Goal: Ask a question

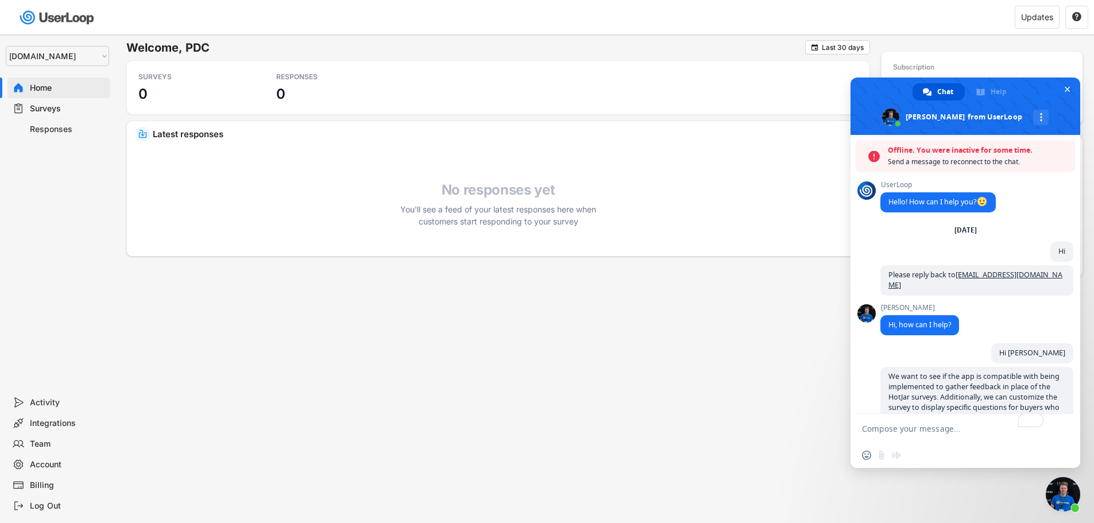
select select ""1348695171700984260__LOOKUP__1755075273842x880989460480687400""
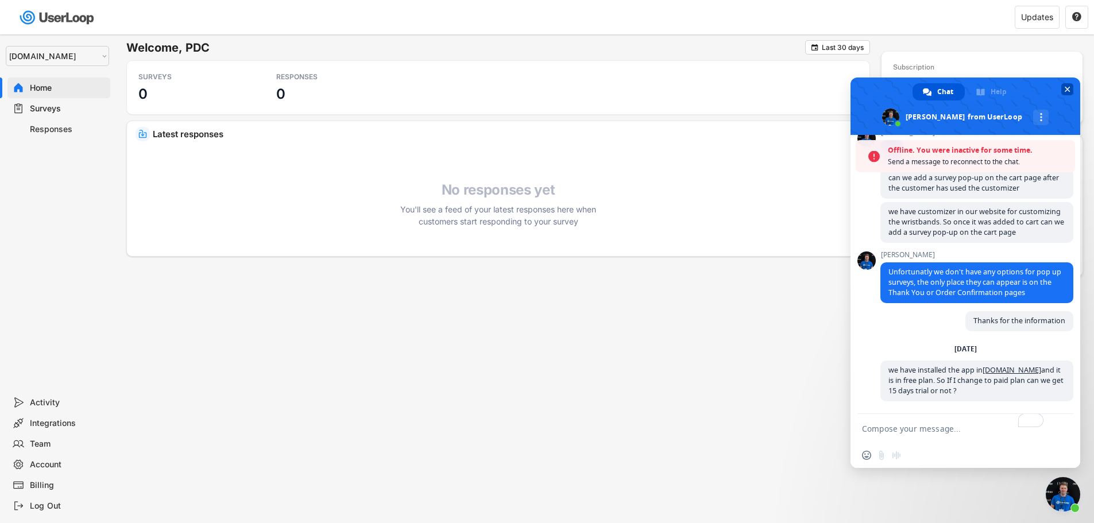
click at [1064, 87] on span "Close chat" at bounding box center [1067, 89] width 12 height 12
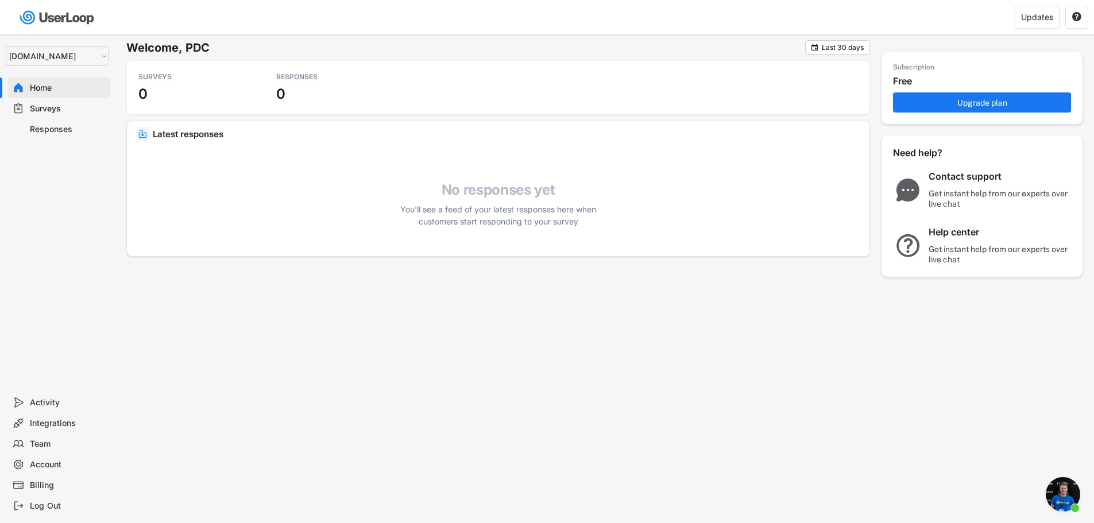
click at [1068, 506] on span "Open chat" at bounding box center [1062, 494] width 34 height 34
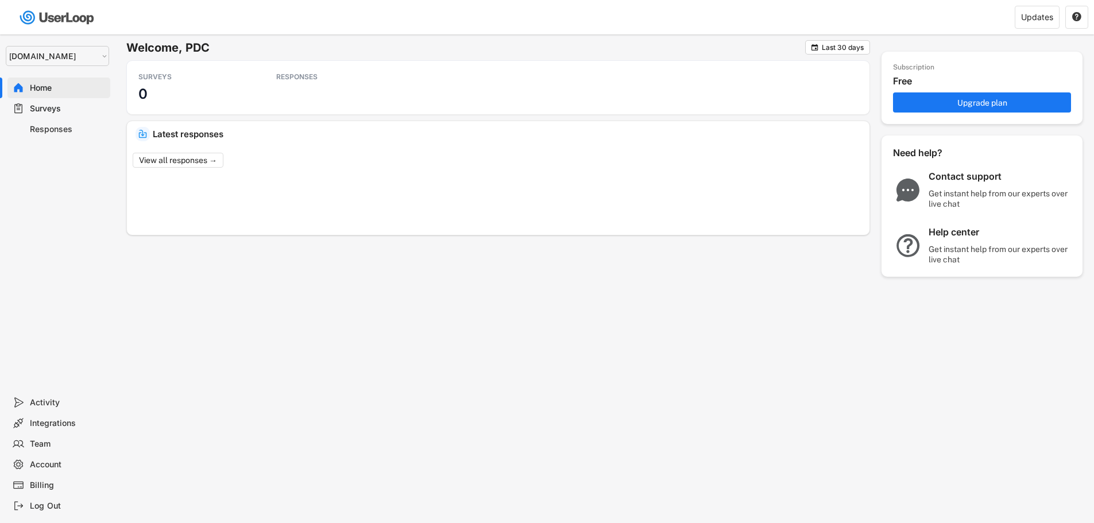
select select ""1348695171700984260__LOOKUP__1755075273842x880989460480687400""
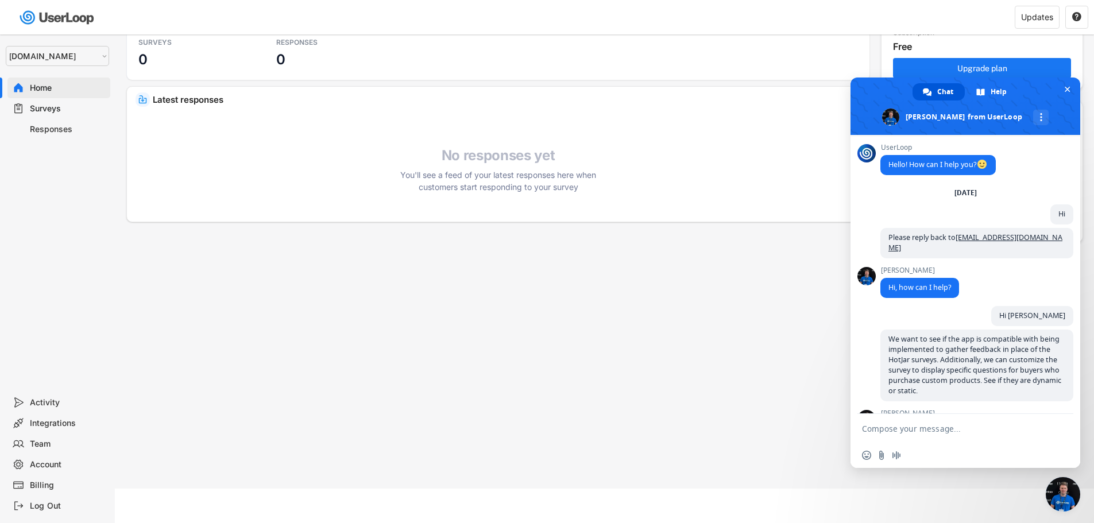
scroll to position [2009, 0]
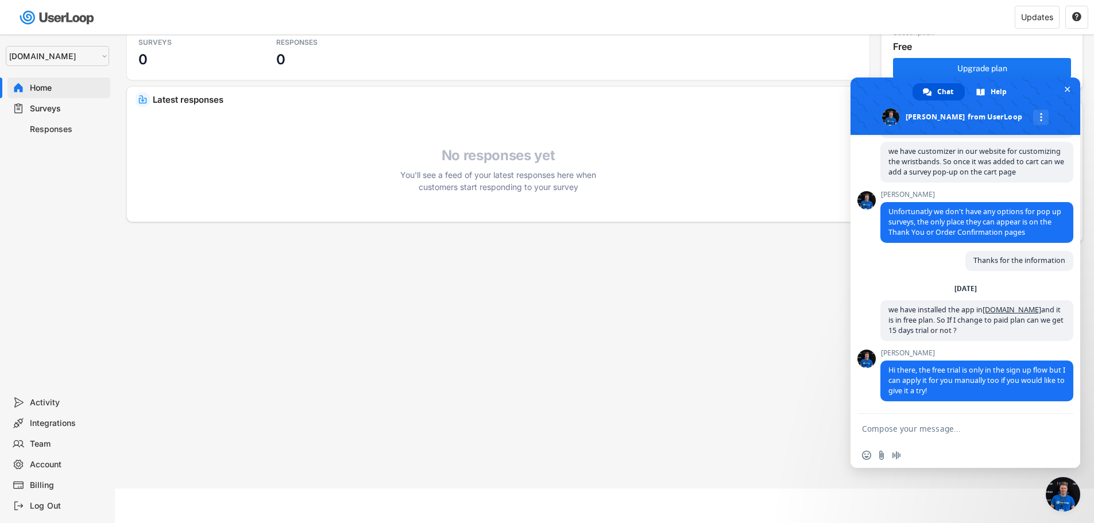
click at [948, 434] on textarea "Compose your message..." at bounding box center [954, 428] width 184 height 29
type textarea "Yes please do that"
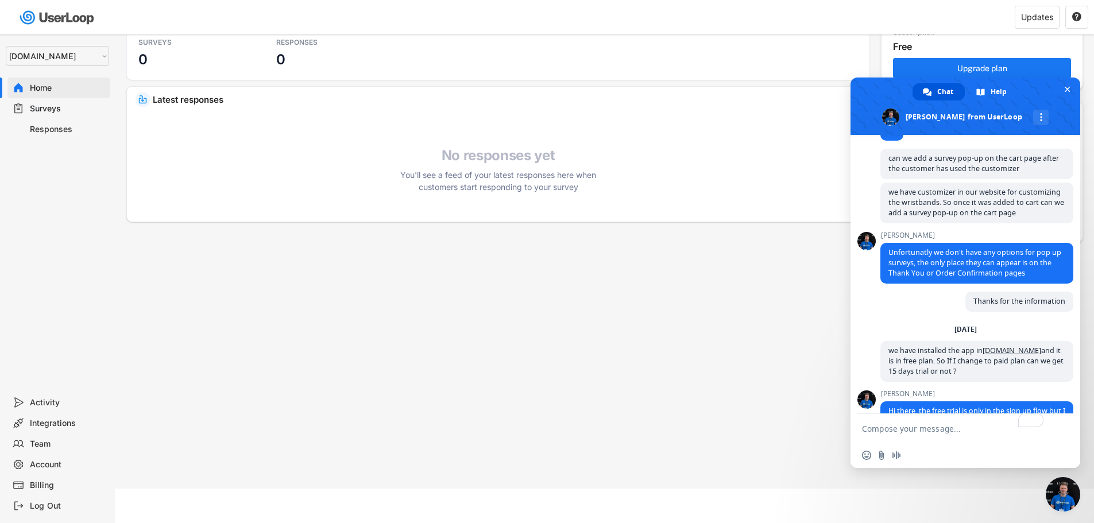
scroll to position [2037, 0]
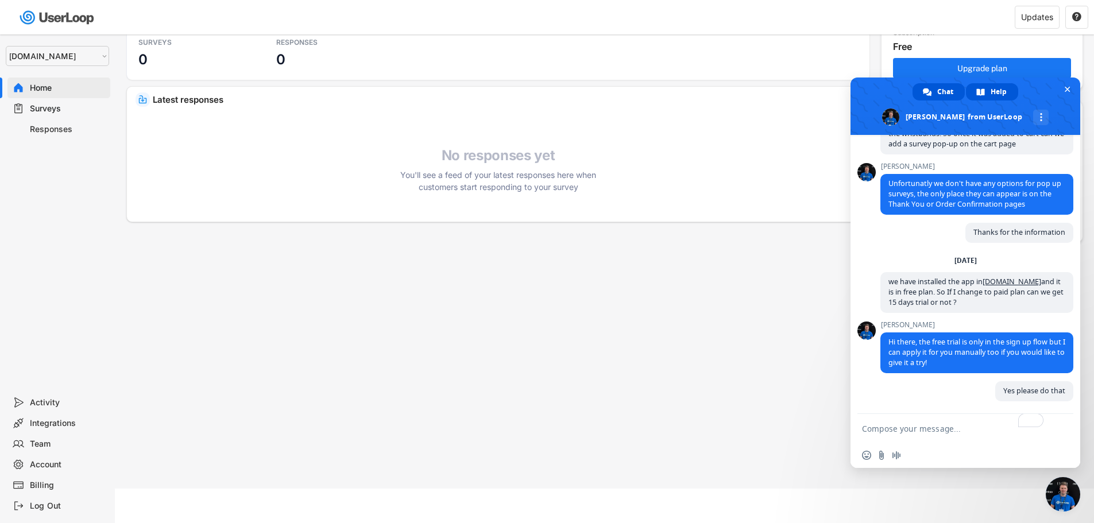
click at [998, 94] on span "Help" at bounding box center [998, 91] width 16 height 17
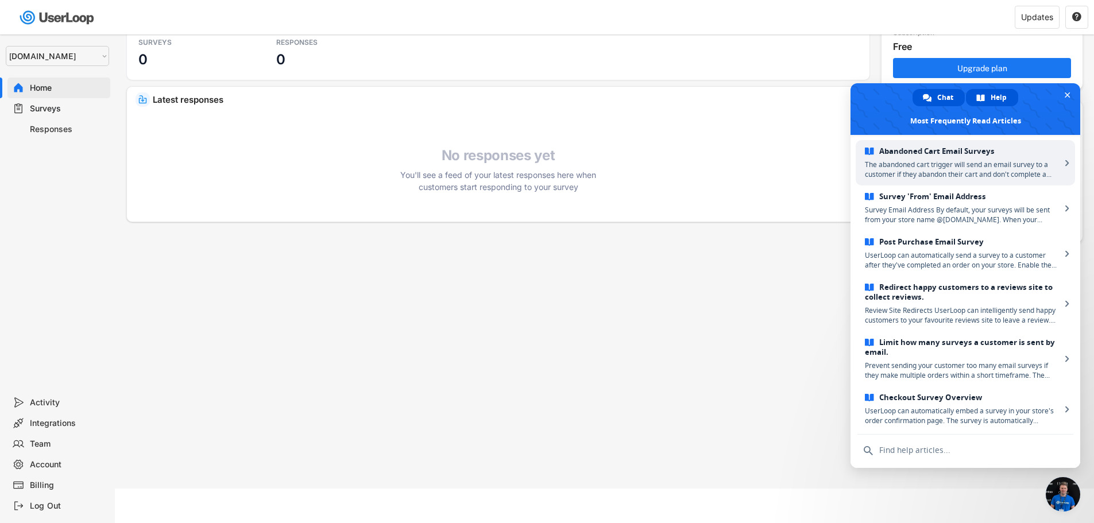
click at [931, 94] on span at bounding box center [927, 98] width 9 height 9
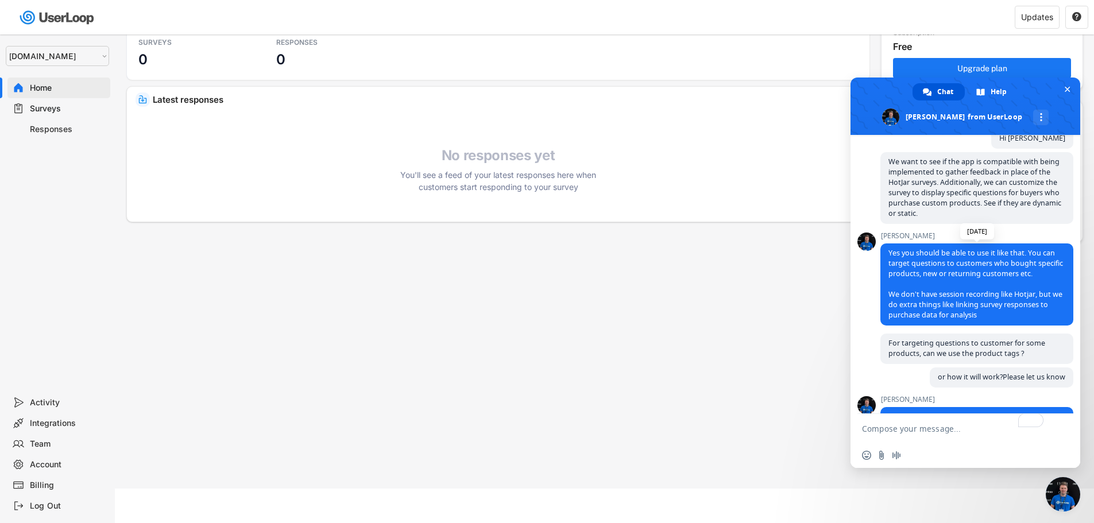
scroll to position [0, 0]
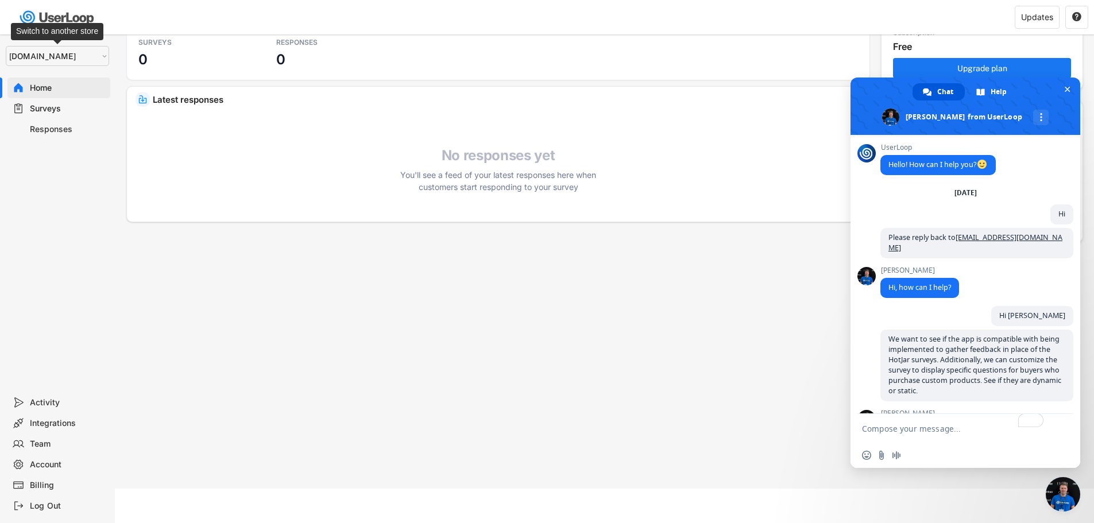
click at [76, 51] on select "Selet a store... Test - [DOMAIN_NAME] [DOMAIN_NAME]" at bounding box center [57, 56] width 103 height 20
click at [80, 52] on select "Selet a store... Test - [DOMAIN_NAME] [DOMAIN_NAME]" at bounding box center [57, 56] width 103 height 20
click at [1069, 90] on span "Close chat" at bounding box center [1067, 89] width 6 height 7
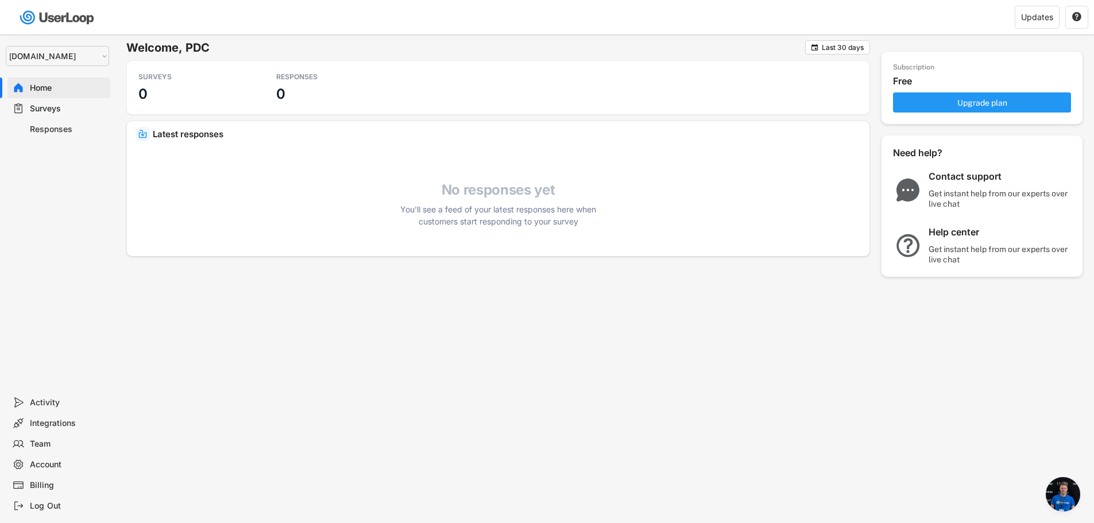
click at [948, 98] on button "Upgrade plan" at bounding box center [982, 102] width 178 height 20
